Goal: Contribute content

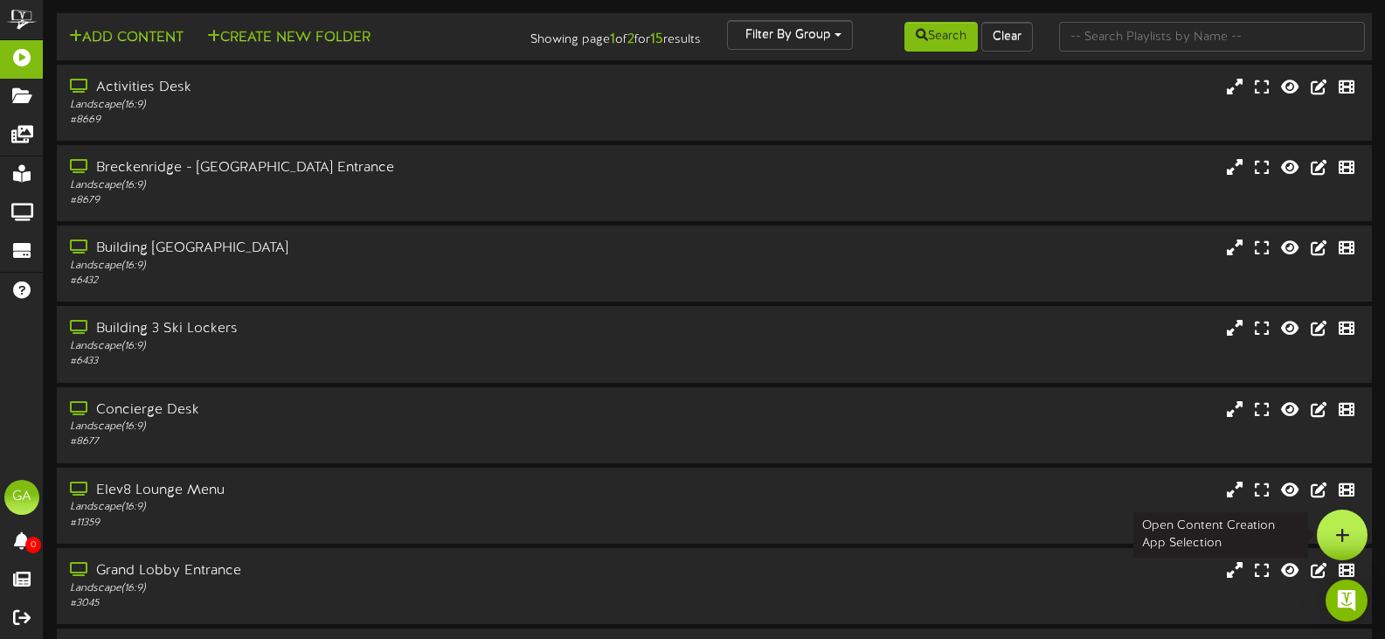
click at [1345, 526] on div at bounding box center [1342, 535] width 51 height 51
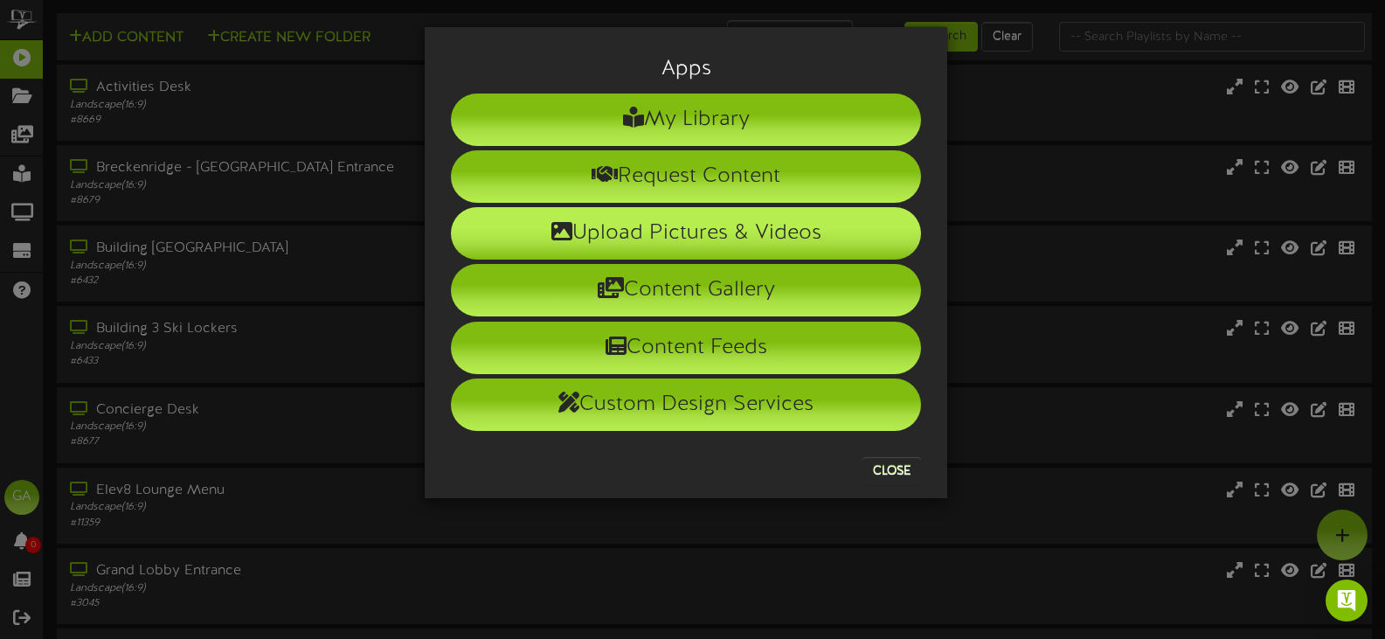
click at [640, 230] on li "Upload Pictures & Videos" at bounding box center [686, 233] width 470 height 52
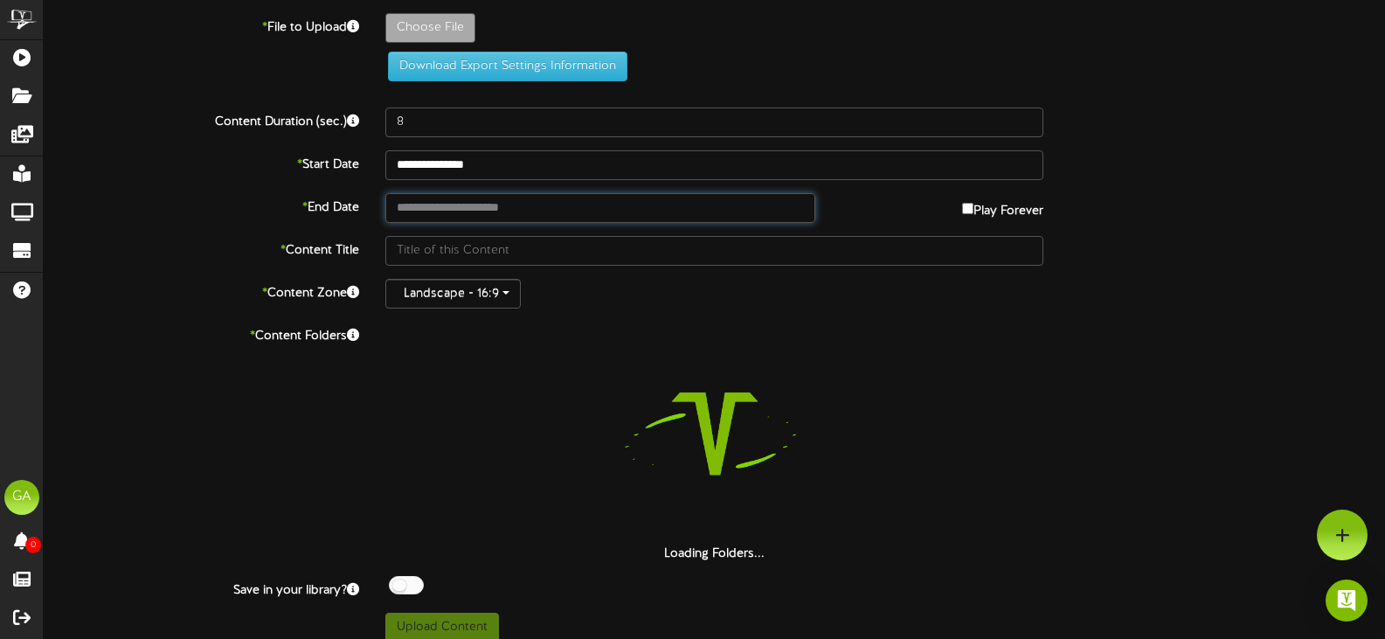
click at [521, 208] on input "text" at bounding box center [600, 208] width 430 height 30
type input "**********"
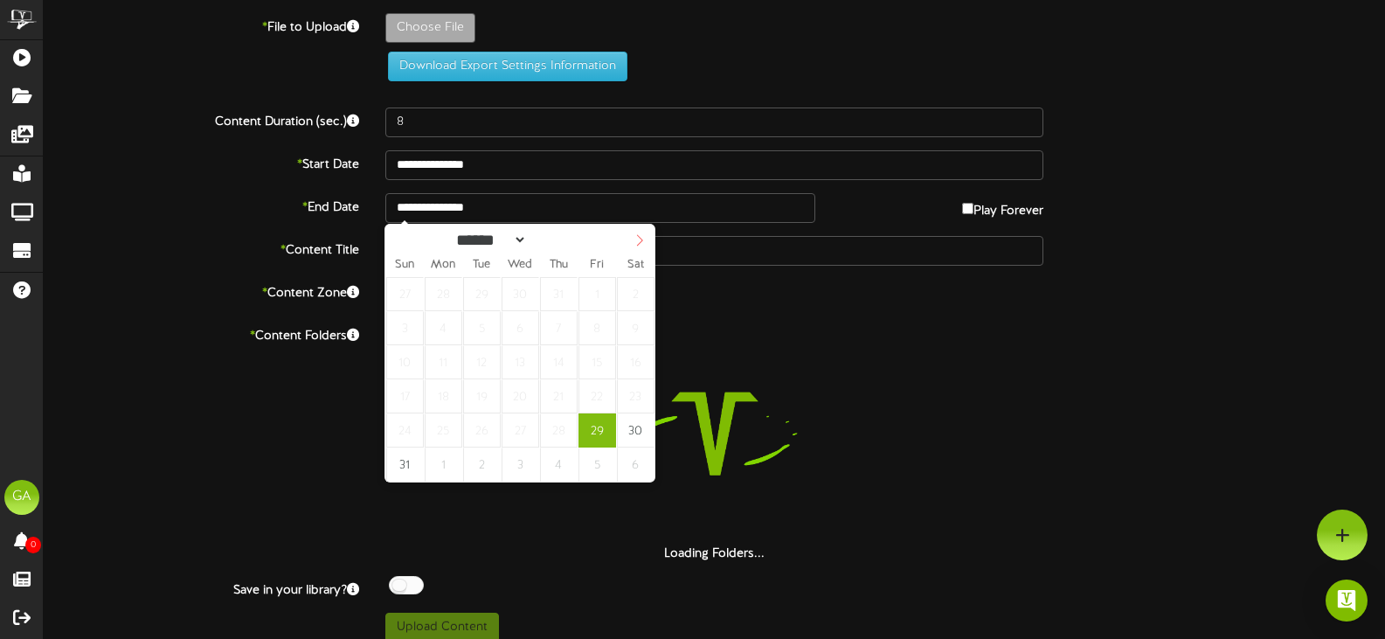
select select "*"
click at [642, 246] on icon at bounding box center [640, 240] width 12 height 12
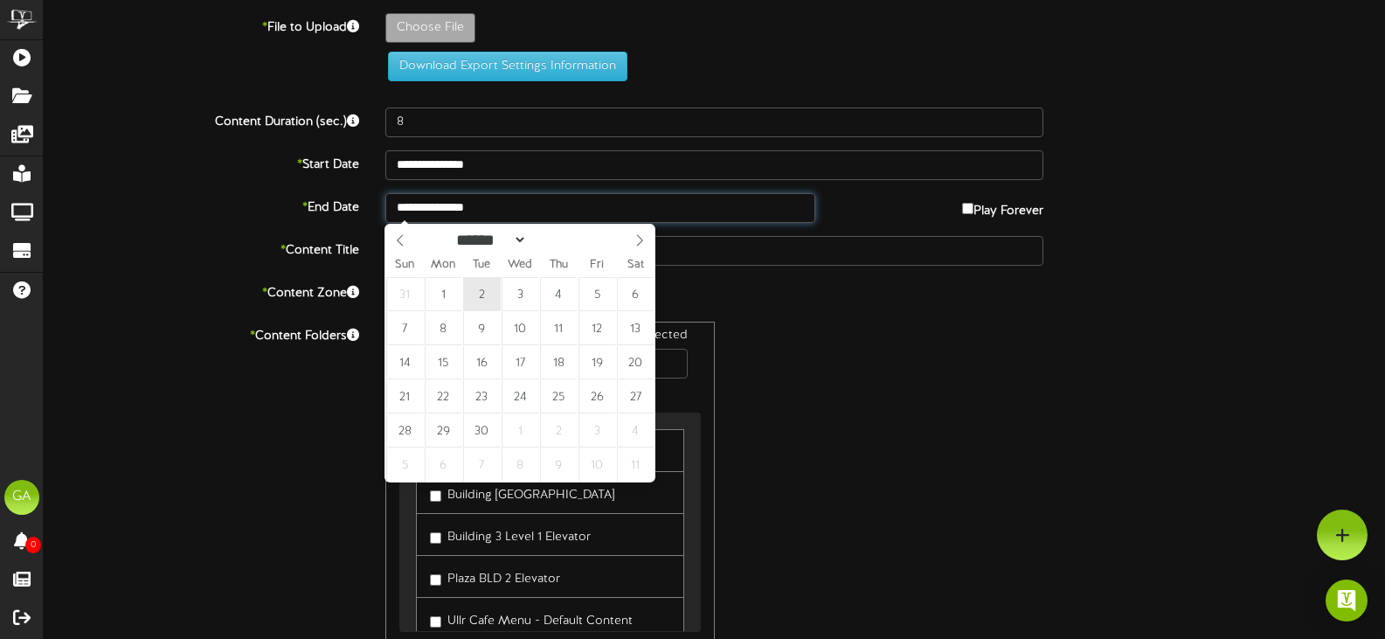
type input "**********"
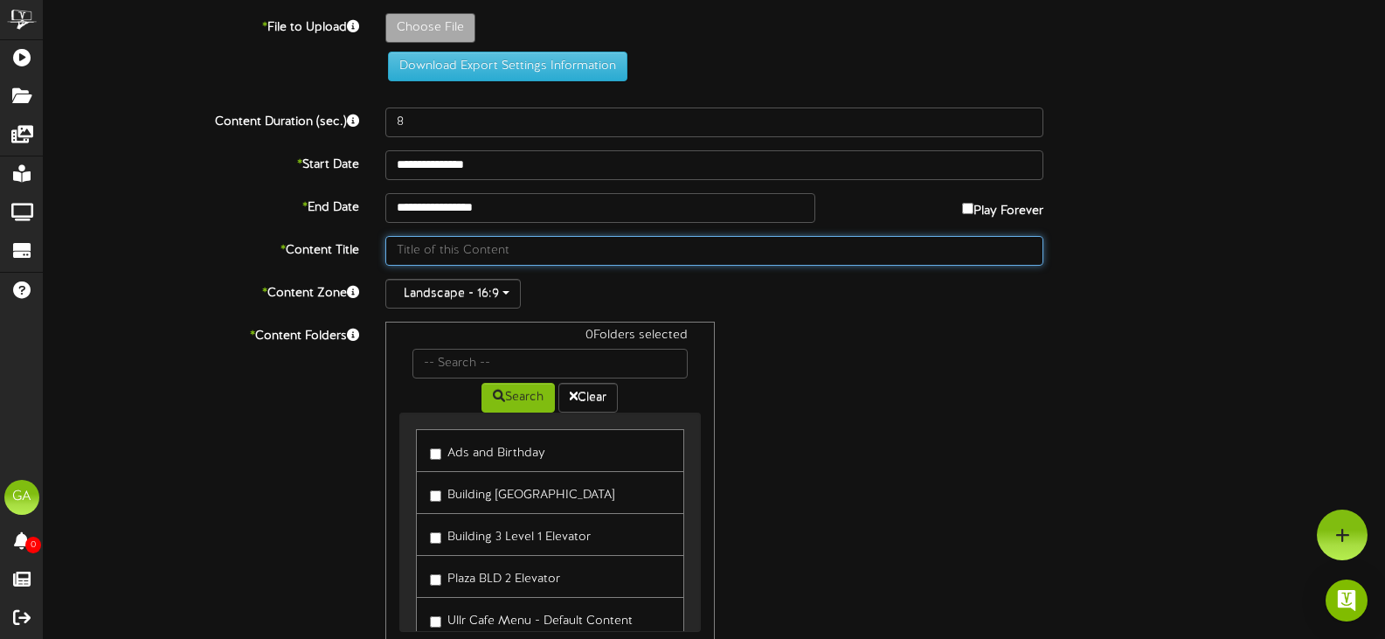
click at [514, 254] on input "text" at bounding box center [714, 251] width 658 height 30
type input "17Th Anniversary"
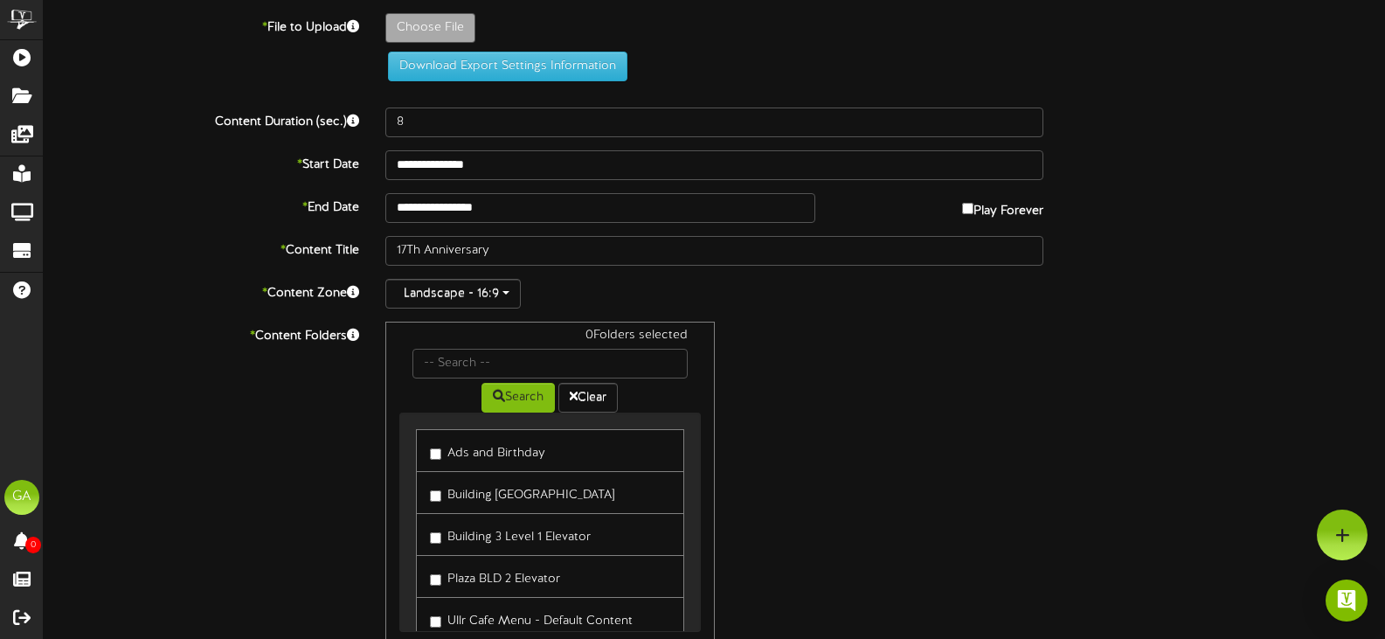
click at [773, 326] on div "0 Folders selected Search Clear Ads and Birthday Building [GEOGRAPHIC_DATA] Menu" at bounding box center [714, 488] width 684 height 332
type input "**********"
type input "Happy17thAnniversaryTimAdrienne"
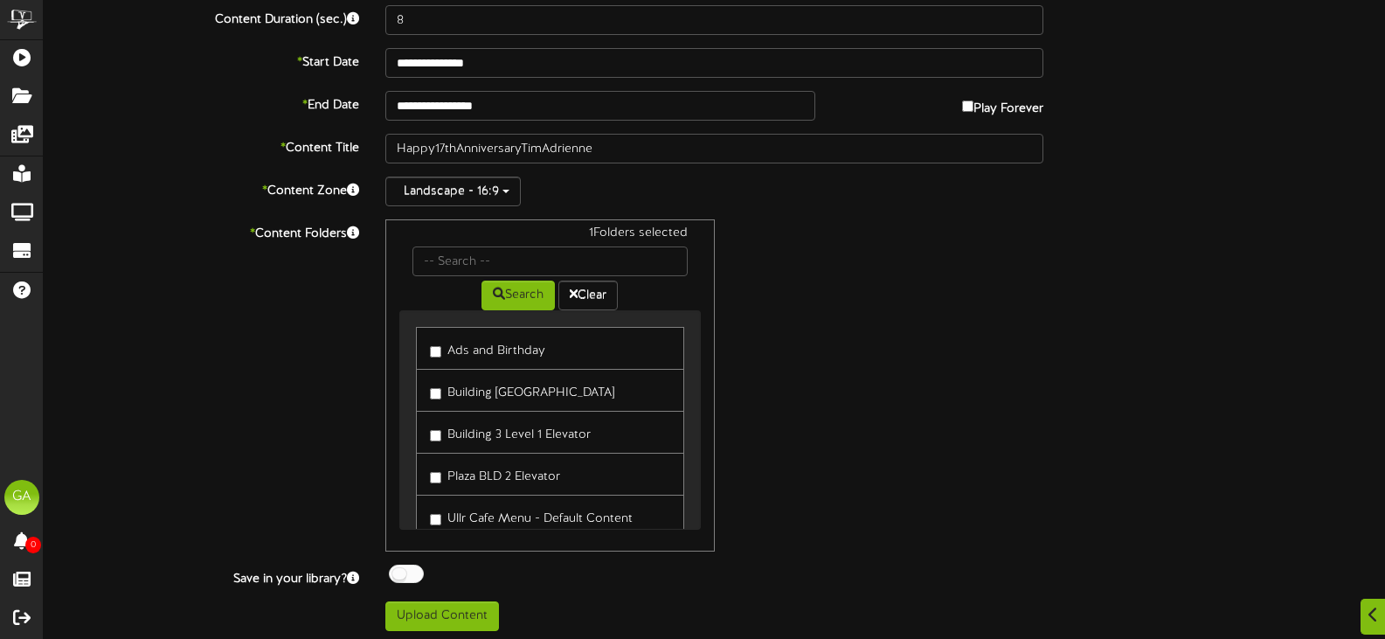
scroll to position [205, 0]
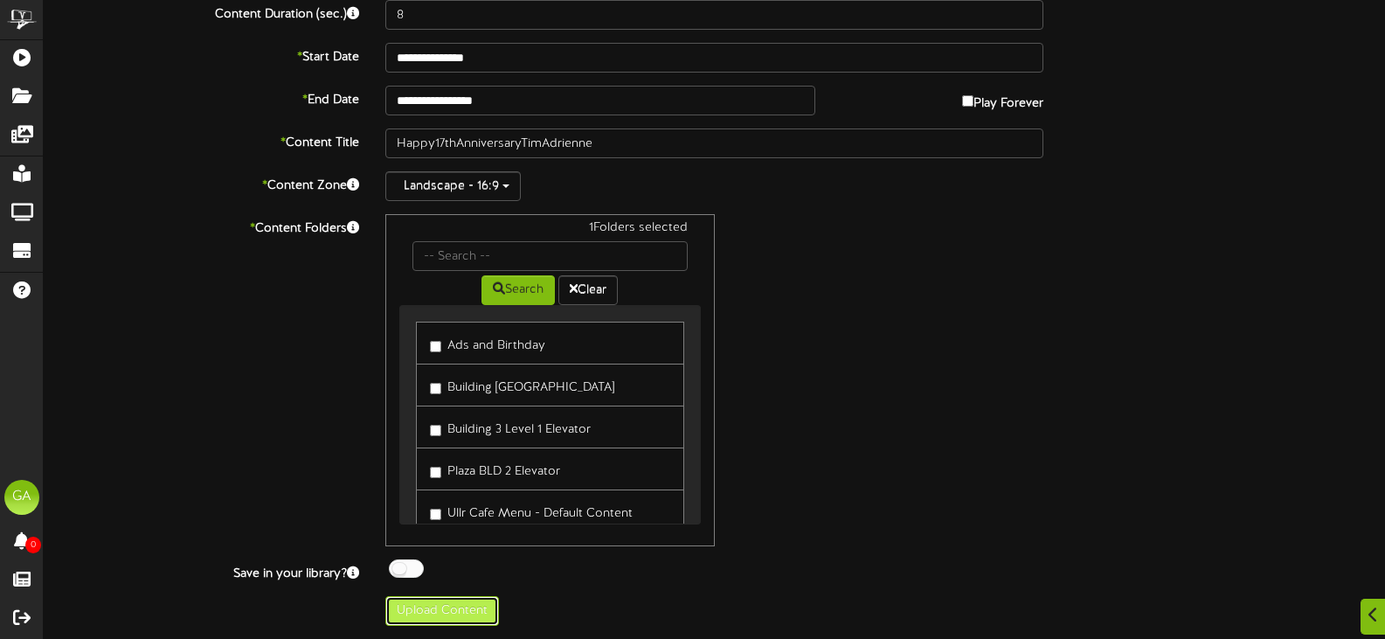
click at [455, 607] on button "Upload Content" at bounding box center [442, 611] width 114 height 30
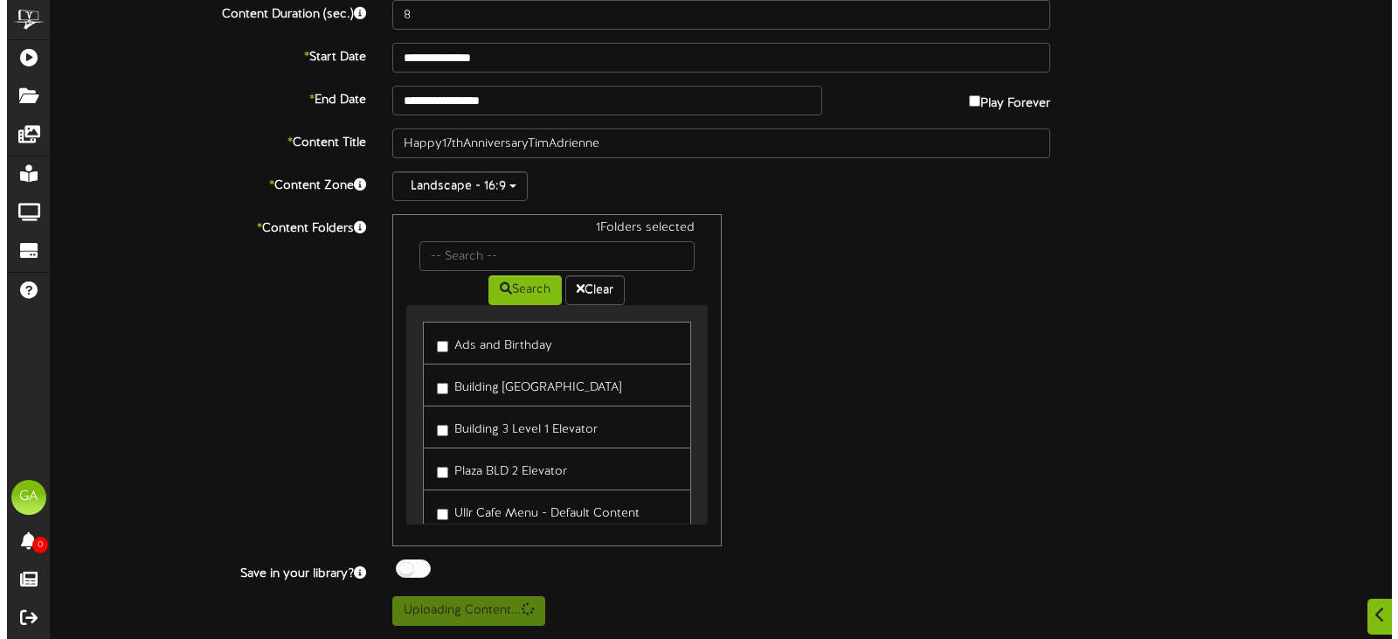
scroll to position [0, 0]
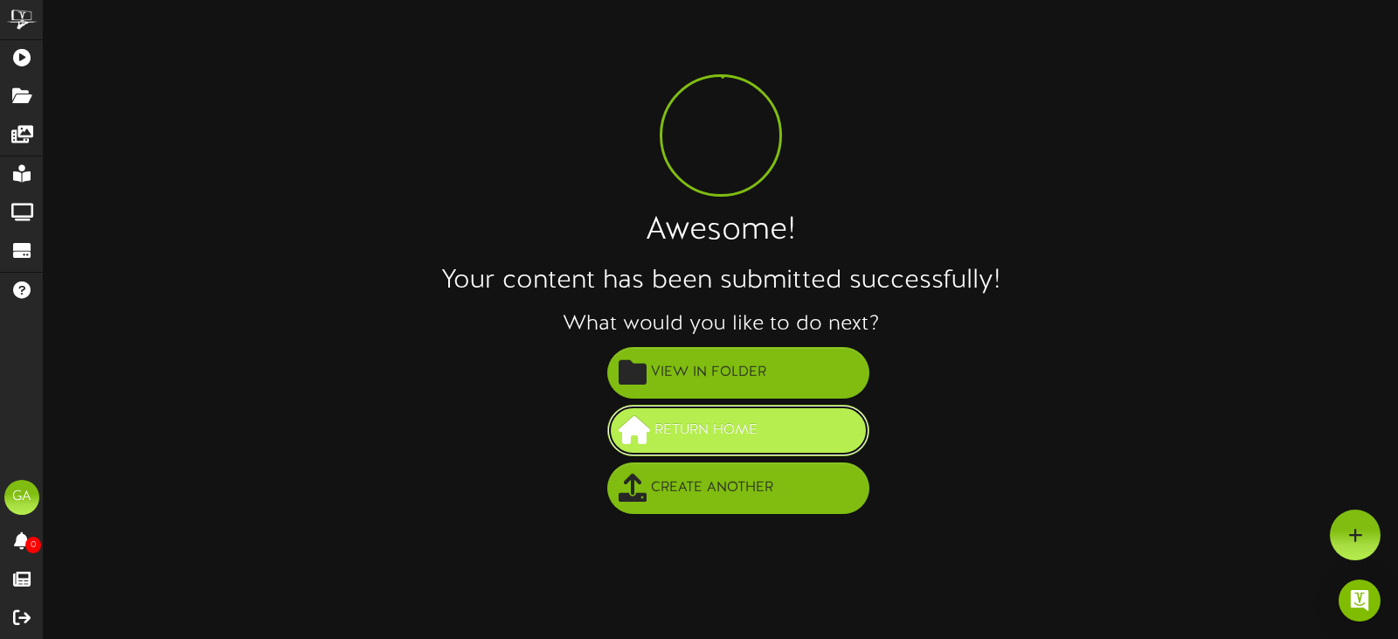
click at [826, 436] on button "Return Home" at bounding box center [738, 431] width 262 height 52
